Goal: Check status: Check status

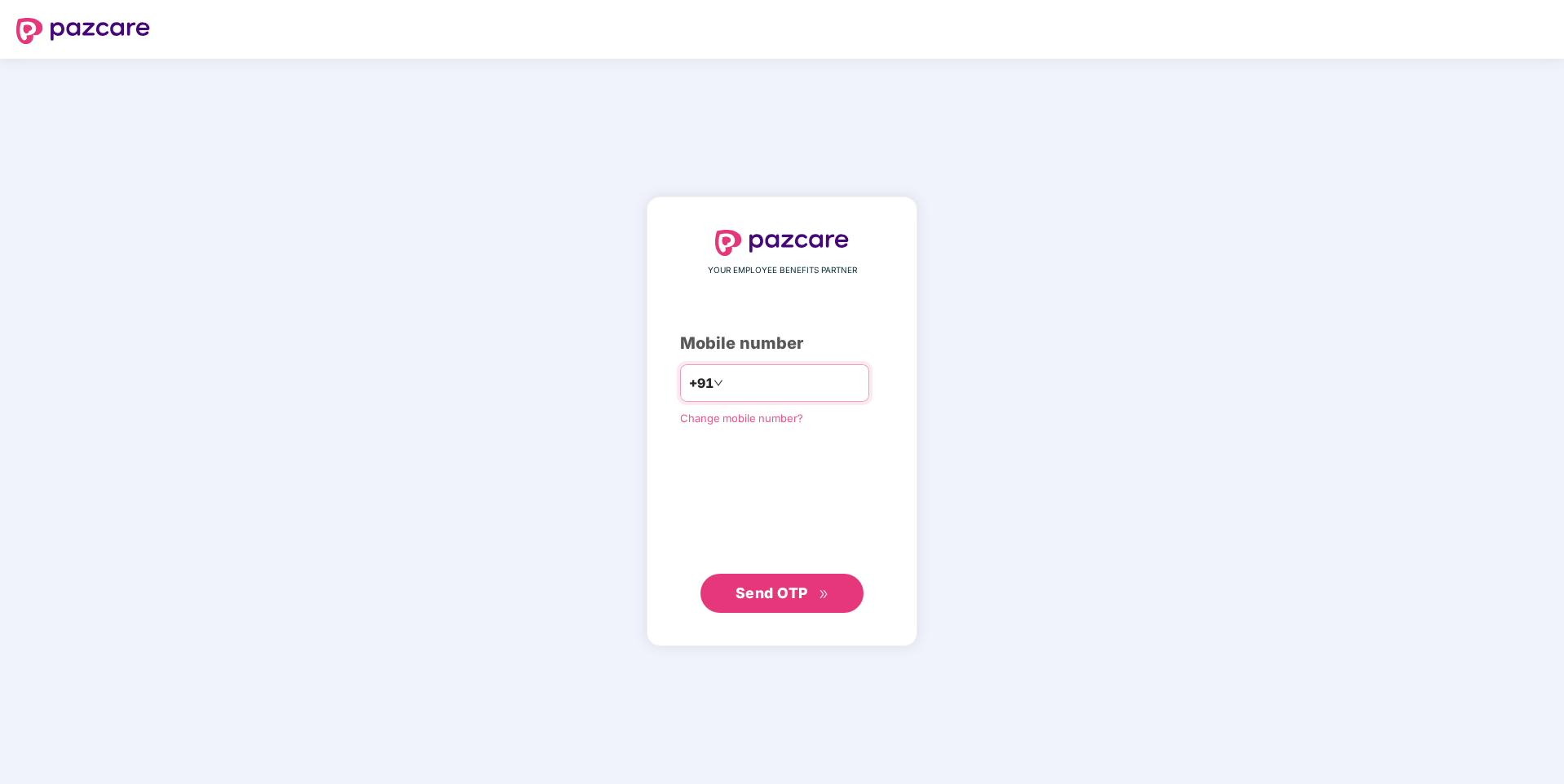
click at [773, 380] on input "number" at bounding box center [793, 382] width 134 height 26
type input "**********"
click at [776, 610] on button "Send OTP" at bounding box center [782, 593] width 163 height 39
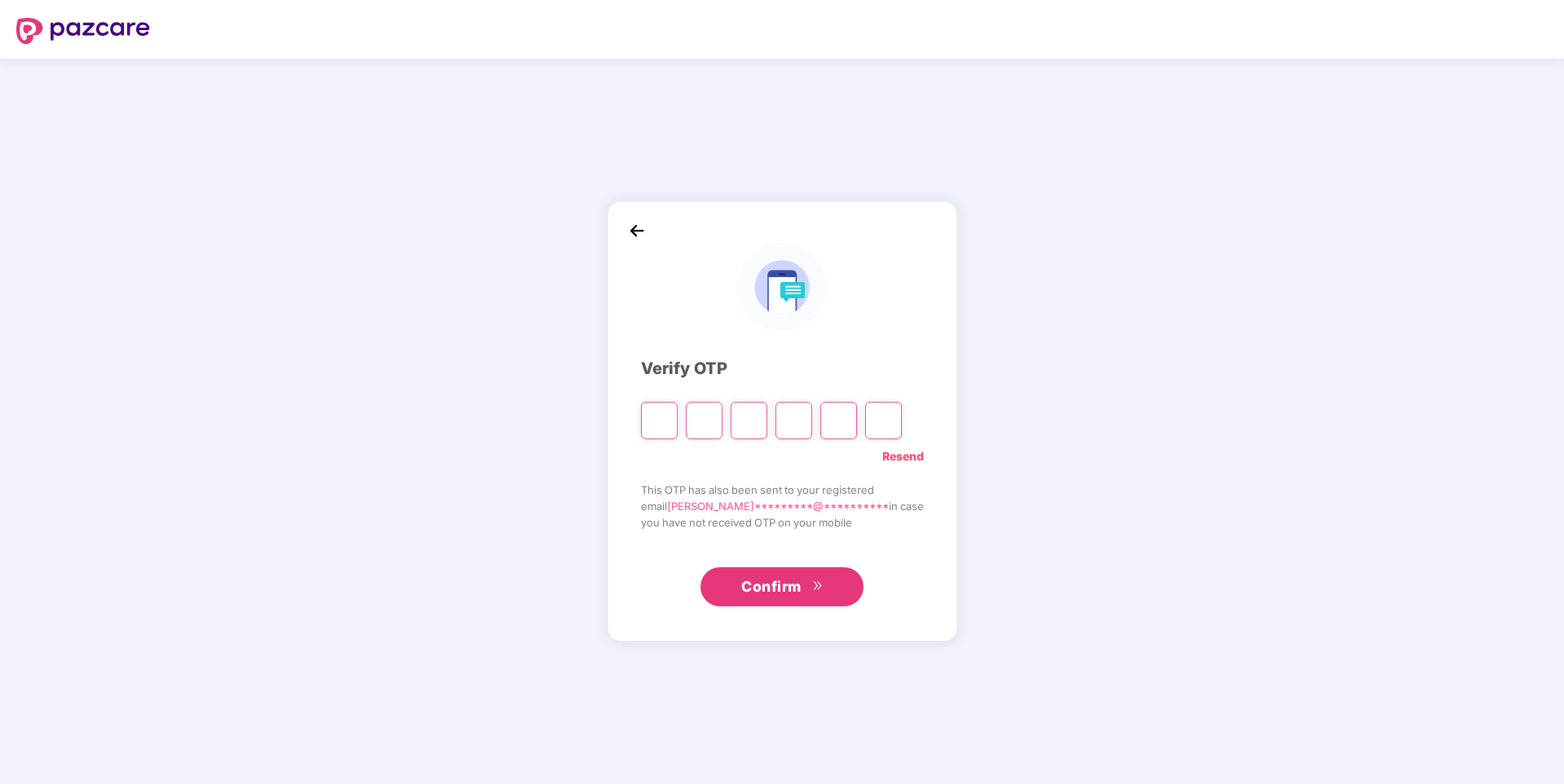
paste input "*"
type input "*"
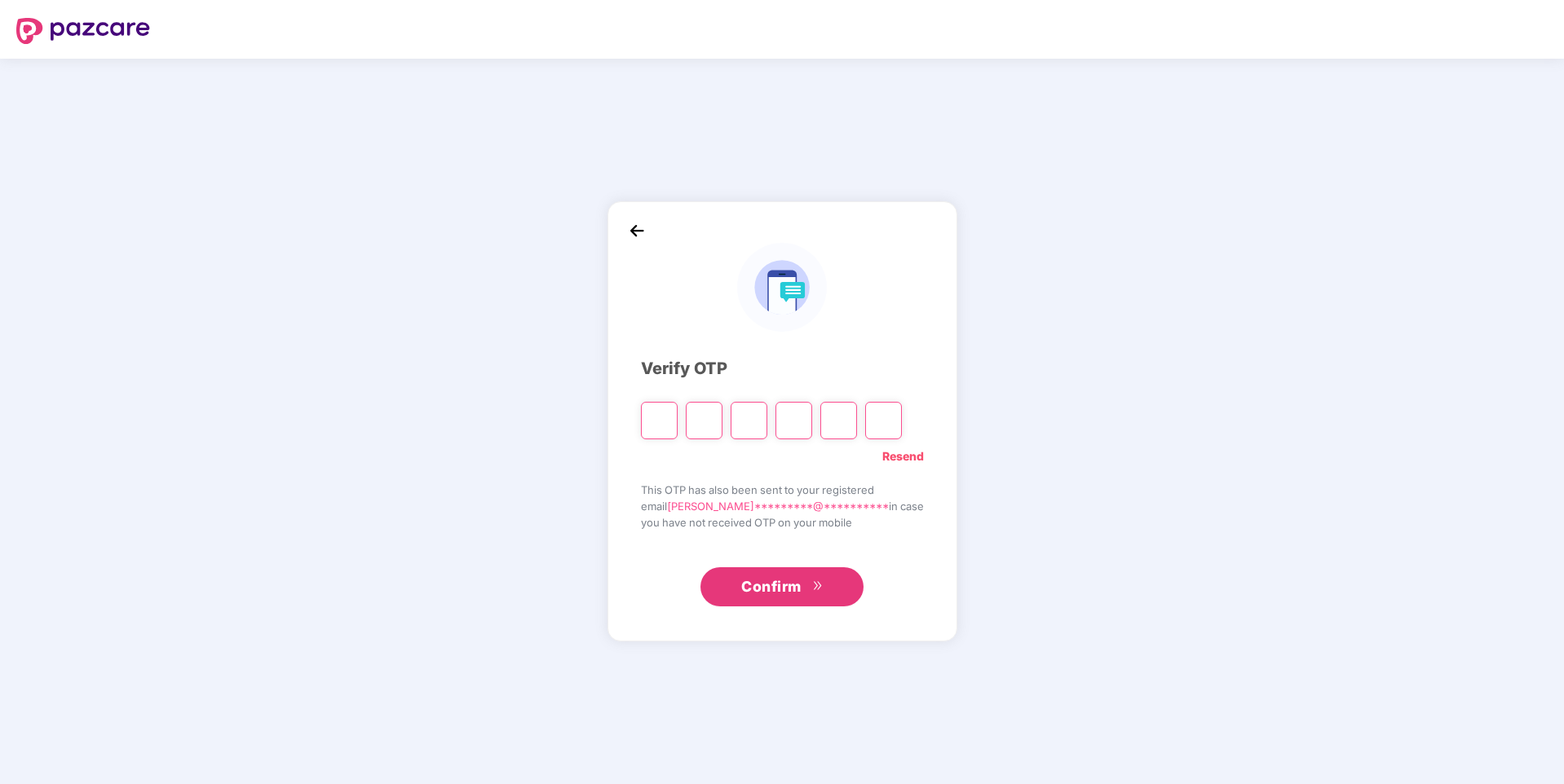
type input "*"
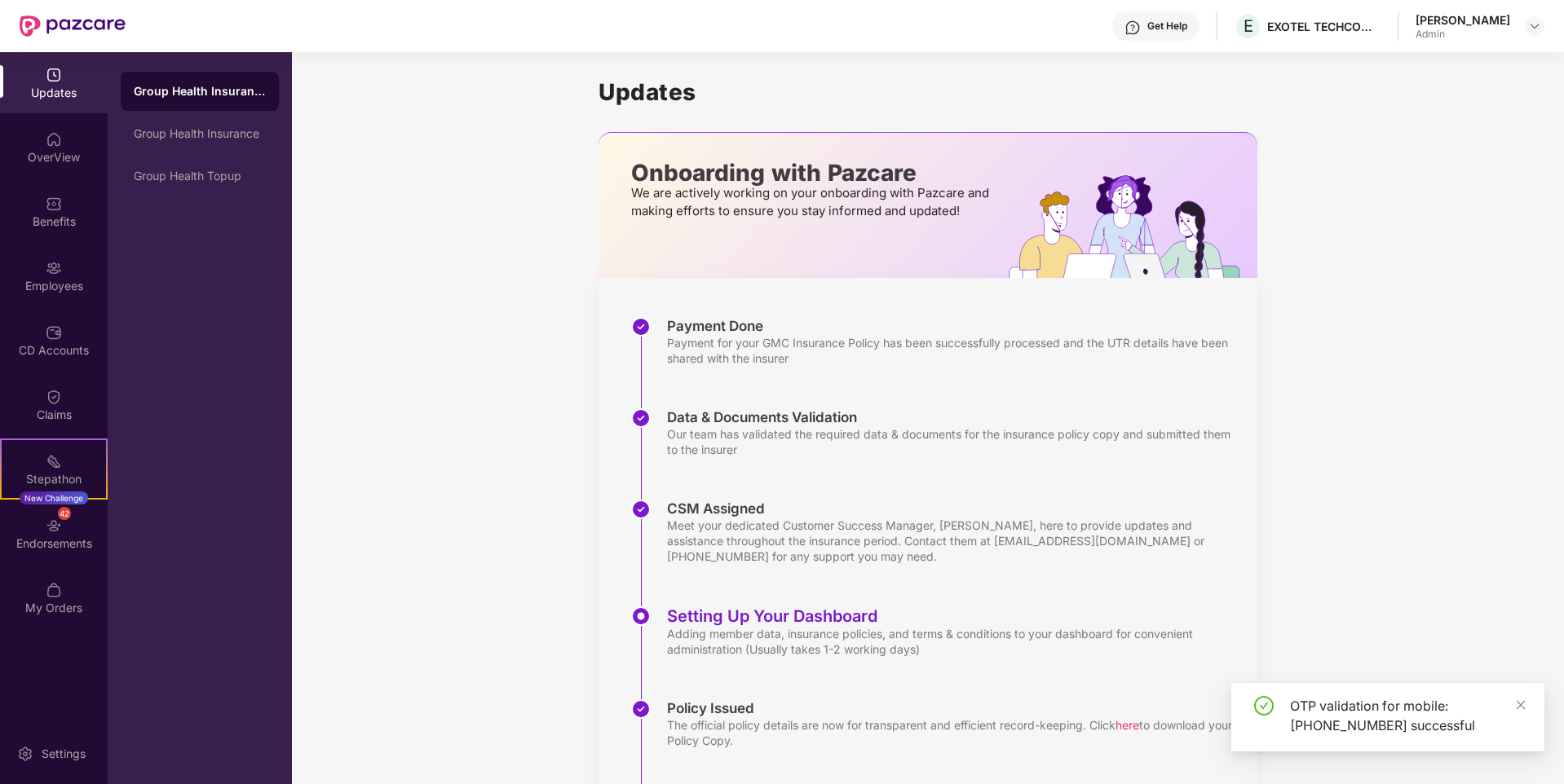
click at [1473, 26] on div "[PERSON_NAME]" at bounding box center [1463, 20] width 94 height 15
click at [1527, 30] on div at bounding box center [1535, 26] width 19 height 19
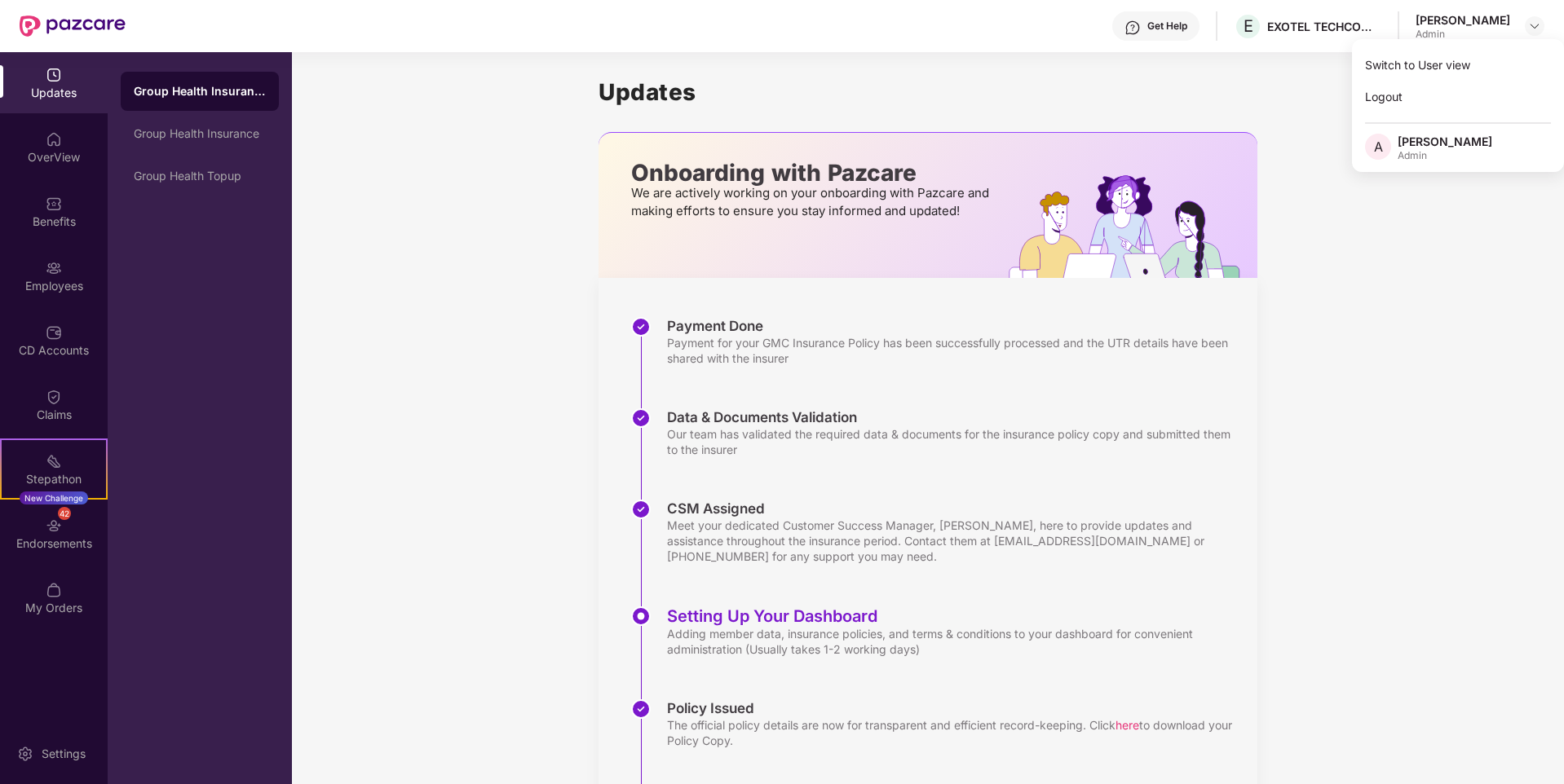
click at [1447, 147] on div "[PERSON_NAME]" at bounding box center [1445, 141] width 94 height 15
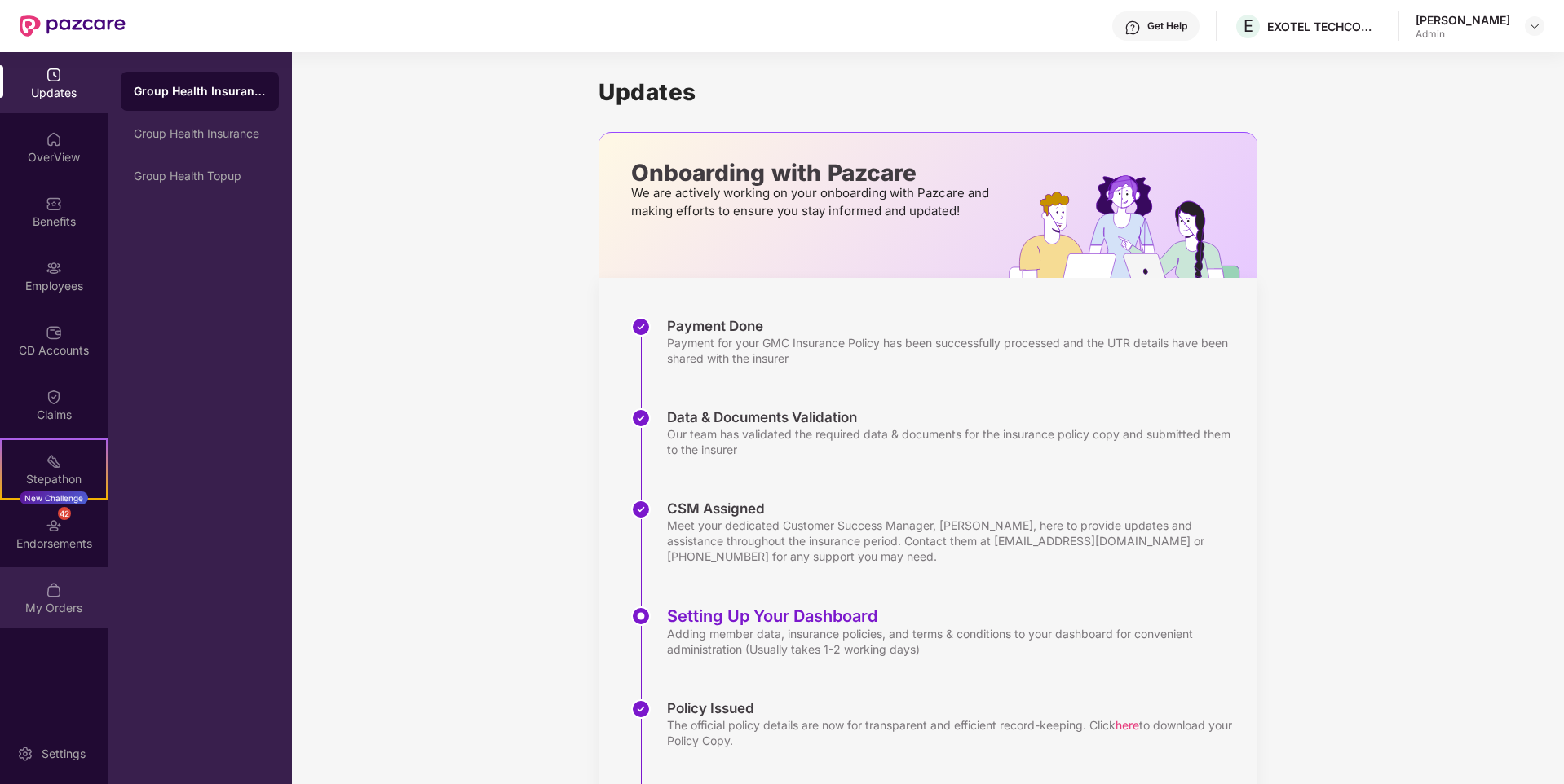
click at [36, 587] on div "My Orders" at bounding box center [54, 599] width 108 height 61
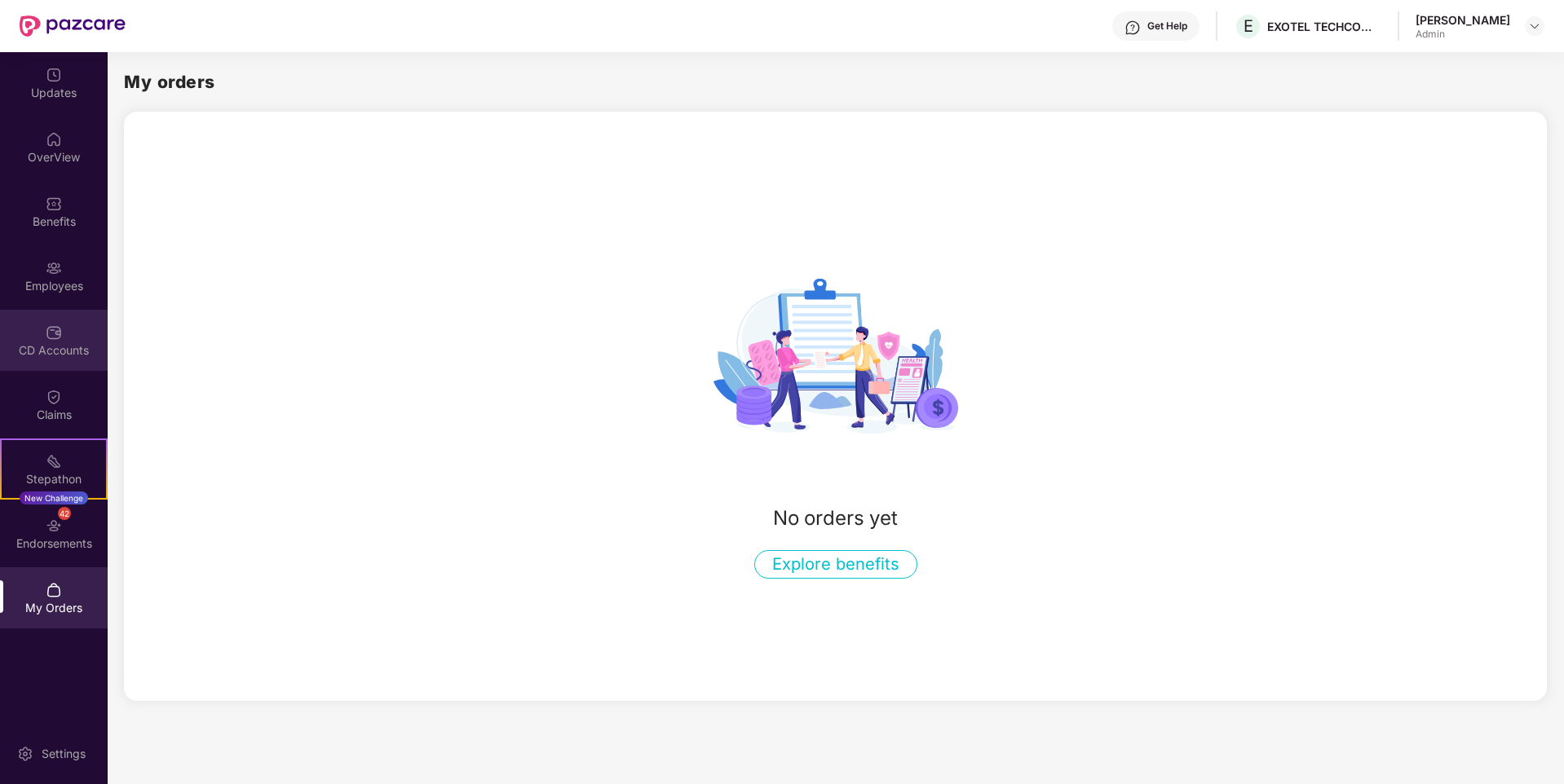
click at [56, 342] on div "CD Accounts" at bounding box center [54, 350] width 108 height 16
